Goal: Transaction & Acquisition: Purchase product/service

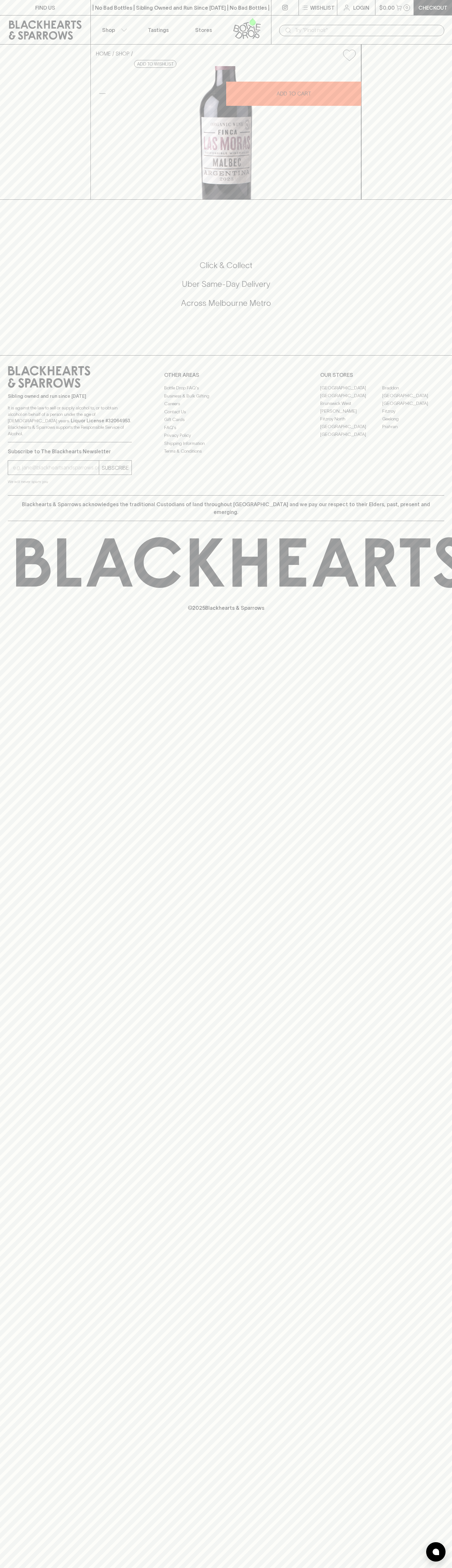
click at [322, 10] on p "Wishlist" at bounding box center [322, 7] width 24 height 8
click at [437, 431] on div at bounding box center [226, 784] width 452 height 1568
click at [4, 1567] on html "FIND US | No Bad Bottles | Sibling Owned and Run Since 2006 | No Bad Bottles | …" at bounding box center [226, 784] width 452 height 1568
click at [13, 1028] on div at bounding box center [226, 784] width 452 height 1568
